Goal: Transaction & Acquisition: Purchase product/service

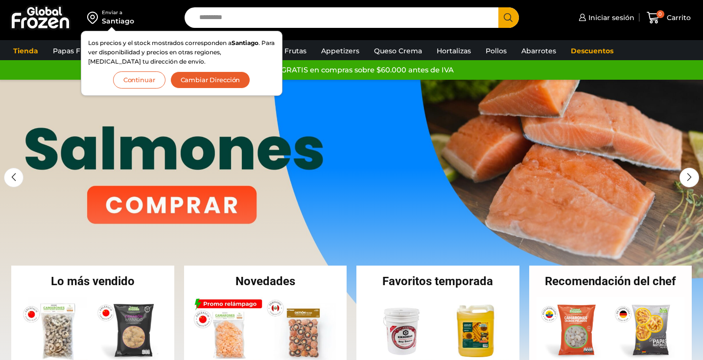
click at [127, 81] on button "Continuar" at bounding box center [139, 80] width 52 height 17
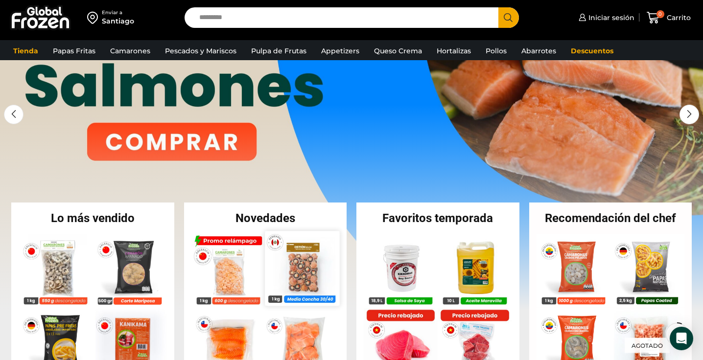
scroll to position [83, 0]
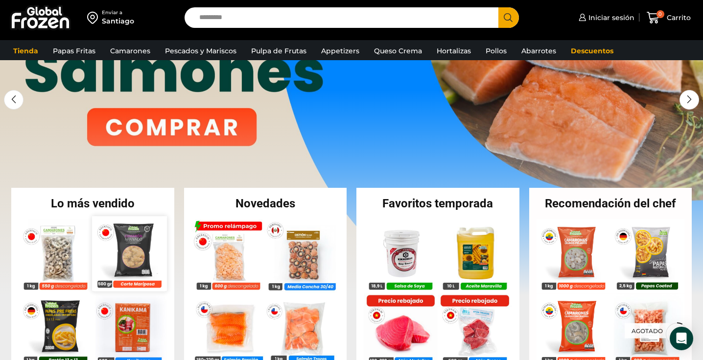
click at [142, 246] on img at bounding box center [130, 253] width 74 height 74
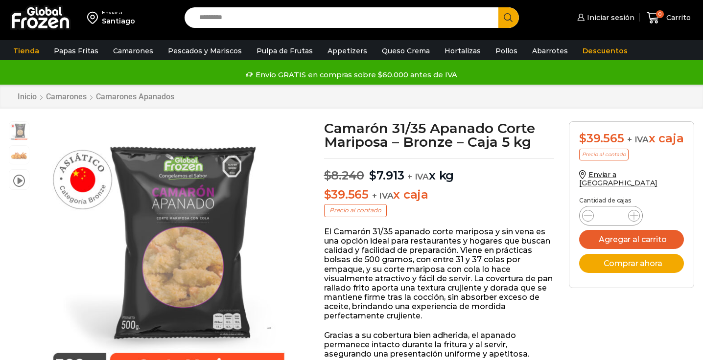
scroll to position [0, 0]
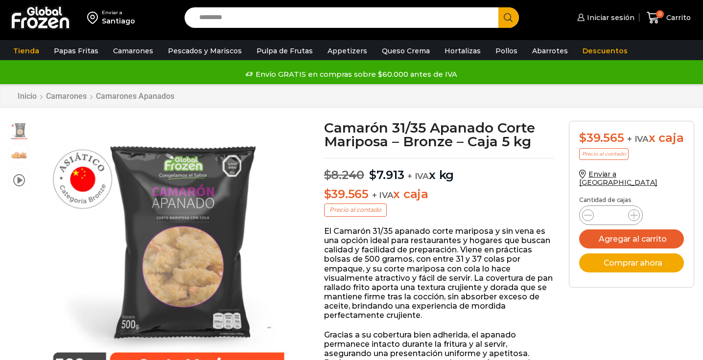
click at [614, 222] on input "*" at bounding box center [611, 216] width 19 height 14
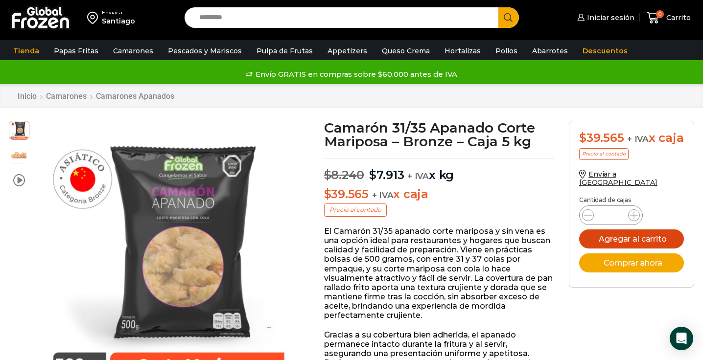
type input "**"
click at [640, 244] on button "Agregar al carrito" at bounding box center [631, 239] width 105 height 19
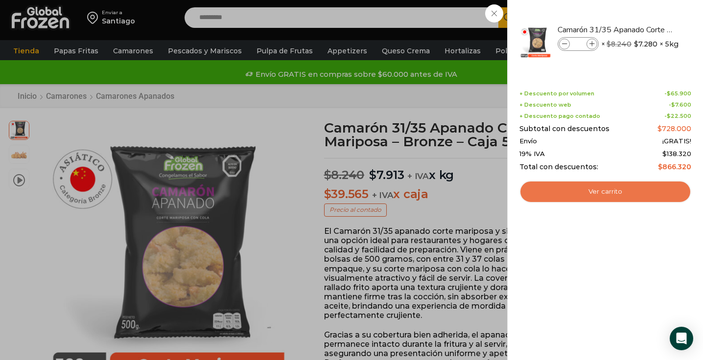
click at [611, 192] on link "Ver carrito" at bounding box center [606, 192] width 172 height 23
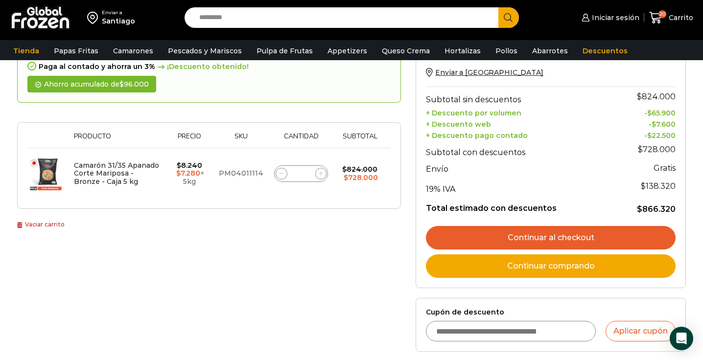
scroll to position [105, 0]
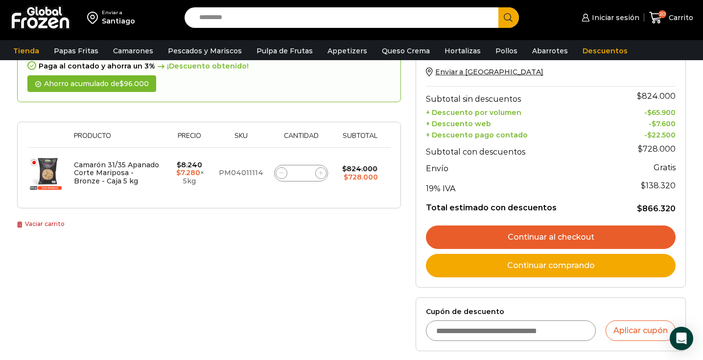
click at [488, 328] on input "Cupón de descuento" at bounding box center [511, 331] width 170 height 21
type input "*******"
click at [626, 336] on button "Aplicar cupón" at bounding box center [641, 331] width 70 height 21
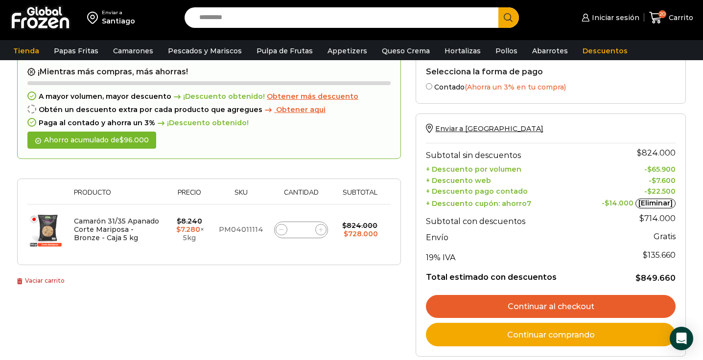
scroll to position [83, 0]
